Goal: Navigation & Orientation: Find specific page/section

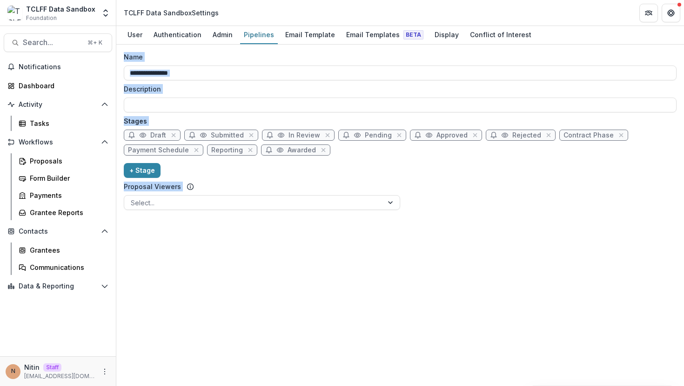
drag, startPoint x: 213, startPoint y: 252, endPoint x: 217, endPoint y: 50, distance: 202.3
click at [217, 50] on div "**********" at bounding box center [399, 216] width 567 height 342
drag, startPoint x: 217, startPoint y: 50, endPoint x: 164, endPoint y: 236, distance: 193.3
click at [164, 235] on div "**********" at bounding box center [399, 216] width 567 height 342
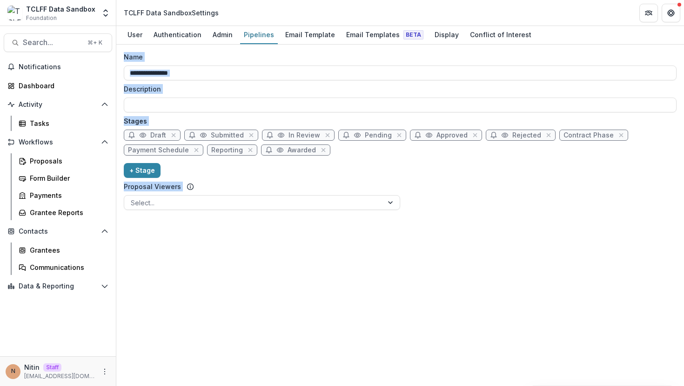
click at [164, 236] on div "**********" at bounding box center [399, 216] width 567 height 342
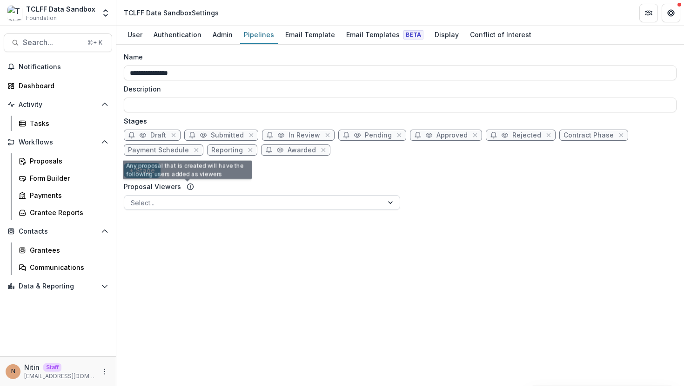
click at [178, 200] on div at bounding box center [254, 203] width 246 height 12
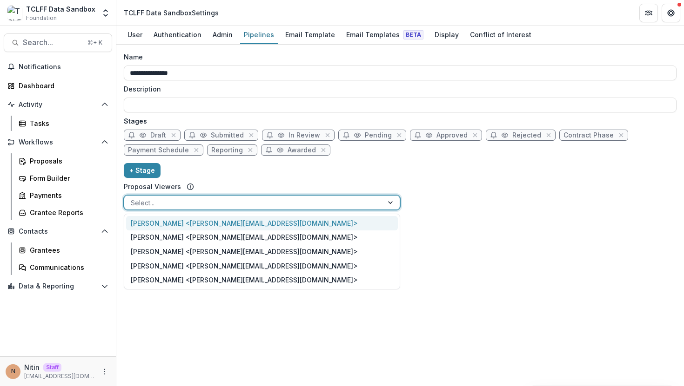
click at [178, 200] on div at bounding box center [254, 203] width 246 height 12
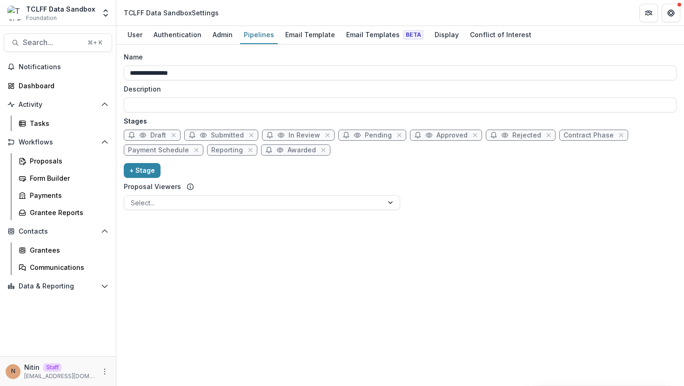
click at [296, 170] on div "**********" at bounding box center [400, 133] width 552 height 162
click at [224, 36] on div "Admin" at bounding box center [222, 34] width 27 height 13
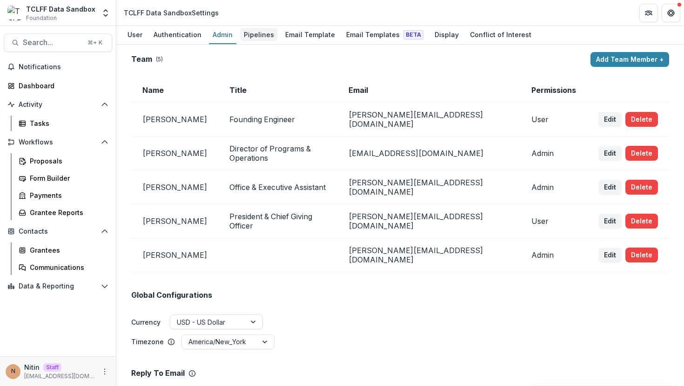
click at [258, 42] on link "Pipelines" at bounding box center [259, 35] width 38 height 18
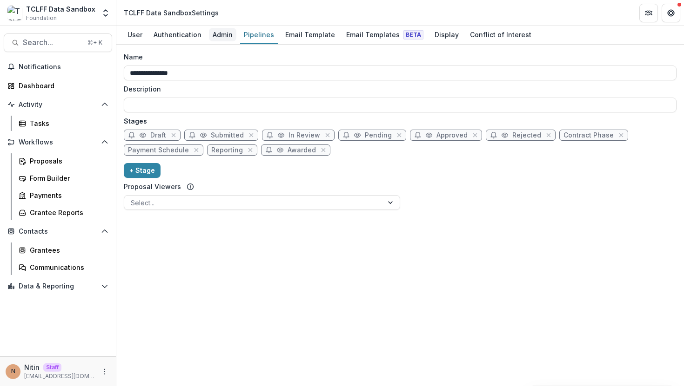
click at [225, 31] on div "Admin" at bounding box center [222, 34] width 27 height 13
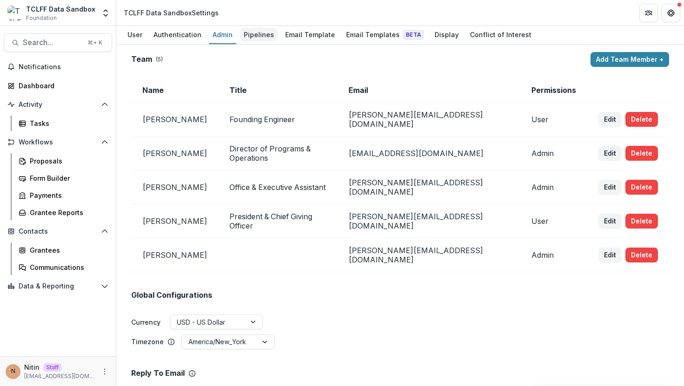
click at [253, 34] on div "Pipelines" at bounding box center [259, 34] width 38 height 13
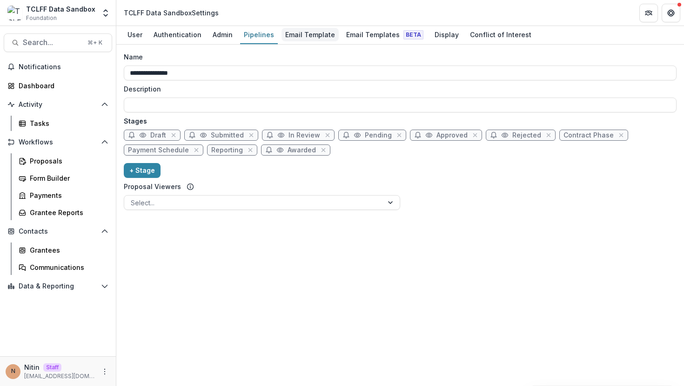
click at [295, 37] on div "Email Template" at bounding box center [309, 34] width 57 height 13
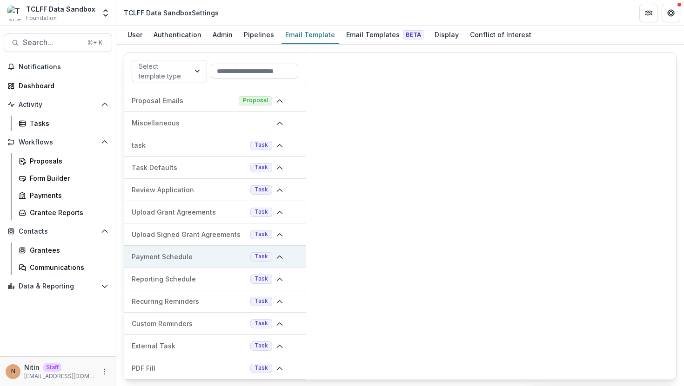
scroll to position [223, 0]
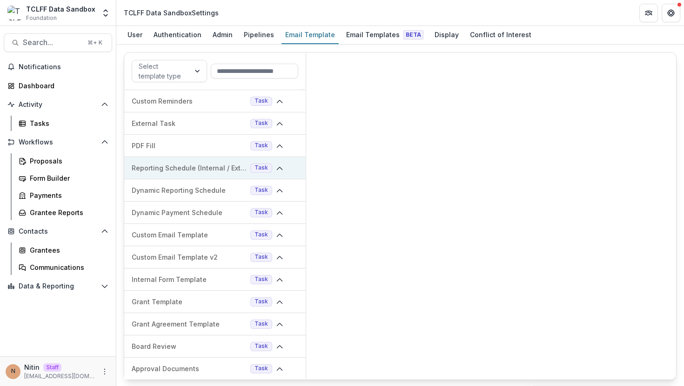
click at [276, 173] on span at bounding box center [283, 168] width 15 height 11
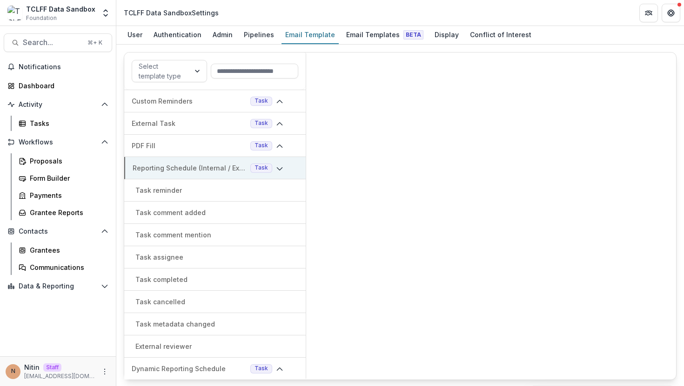
click at [280, 171] on span at bounding box center [283, 168] width 15 height 11
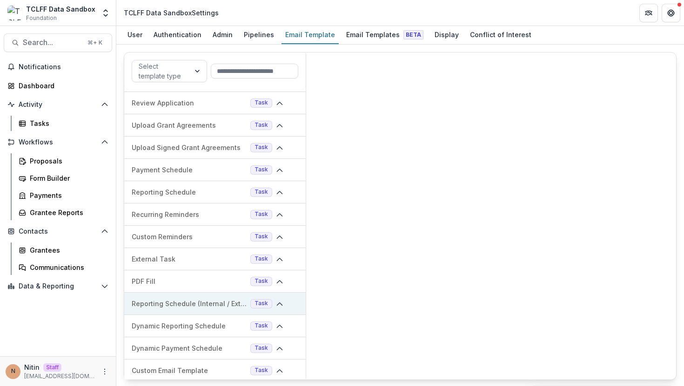
scroll to position [0, 0]
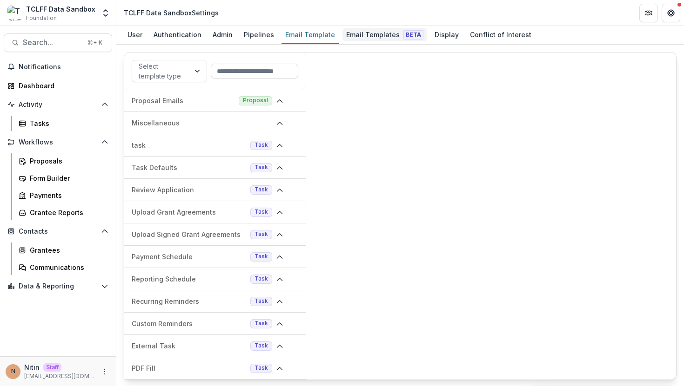
click at [356, 38] on div "Email Templates Beta" at bounding box center [384, 34] width 85 height 13
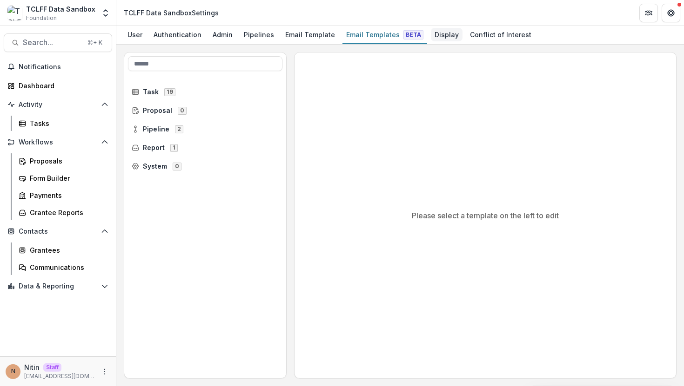
click at [444, 34] on div "Display" at bounding box center [447, 34] width 32 height 13
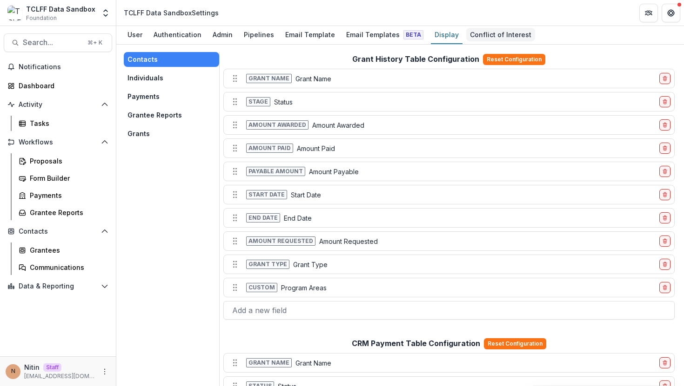
click at [474, 37] on div "Conflict of Interest" at bounding box center [500, 34] width 69 height 13
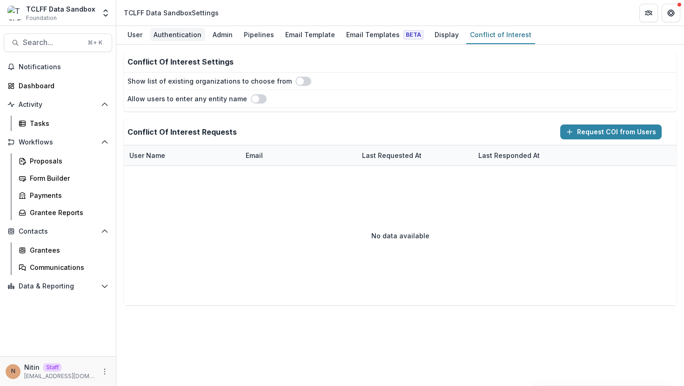
click at [184, 33] on div "Authentication" at bounding box center [177, 34] width 55 height 13
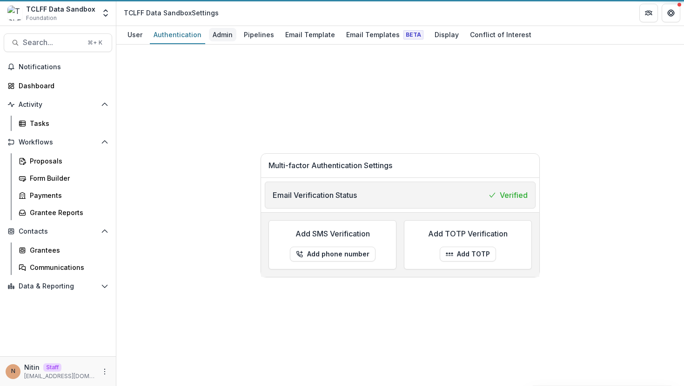
click at [209, 33] on div "Admin" at bounding box center [222, 34] width 27 height 13
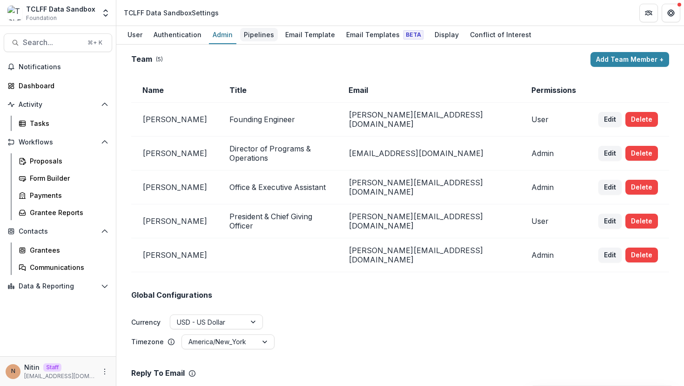
click at [262, 34] on div "Pipelines" at bounding box center [259, 34] width 38 height 13
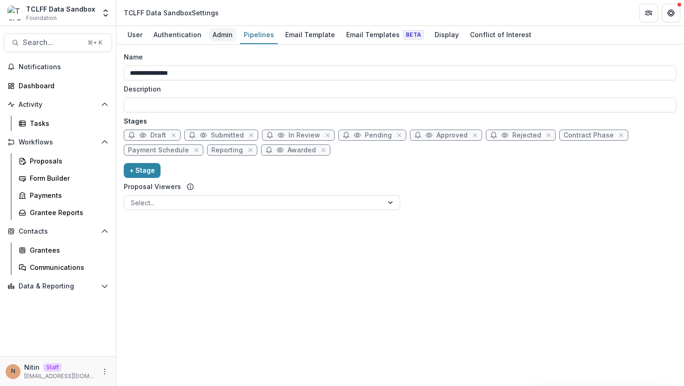
click at [217, 36] on div "Admin" at bounding box center [222, 34] width 27 height 13
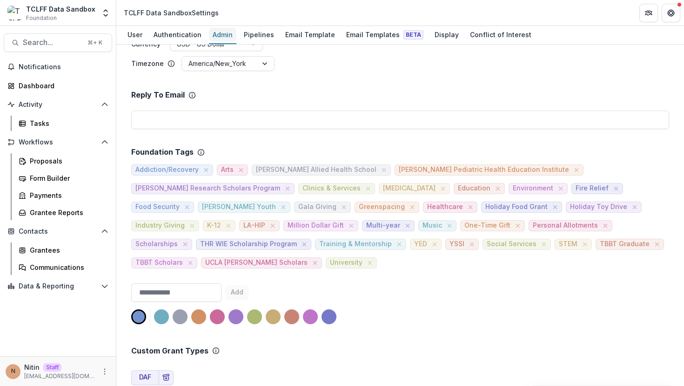
scroll to position [275, 0]
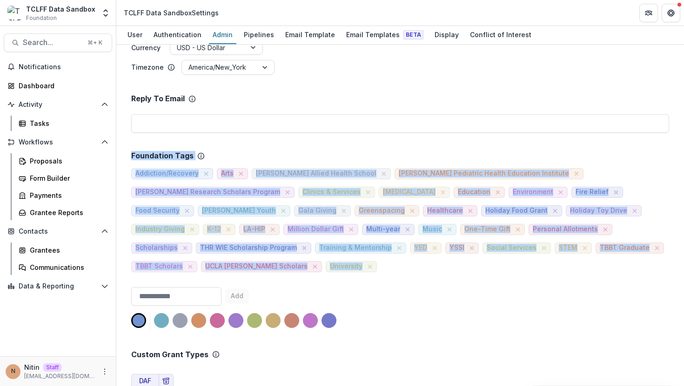
drag, startPoint x: 151, startPoint y: 131, endPoint x: 306, endPoint y: 247, distance: 193.7
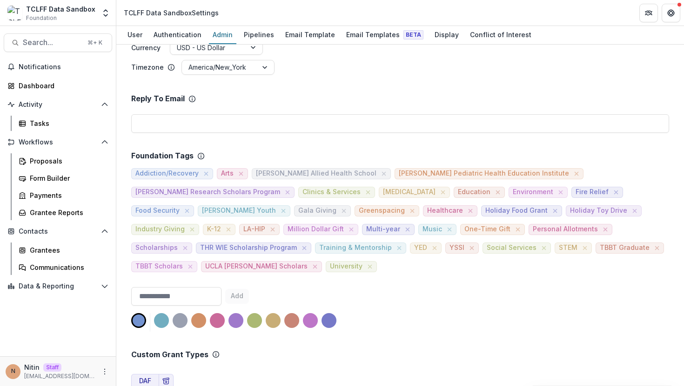
click at [308, 251] on div "Addiction/Recovery Arts [PERSON_NAME] Allied Health School [PERSON_NAME] Pediat…" at bounding box center [400, 217] width 538 height 112
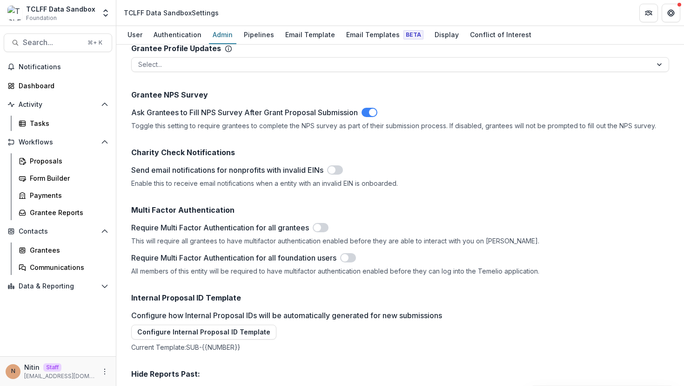
scroll to position [1387, 0]
